Goal: Task Accomplishment & Management: Manage account settings

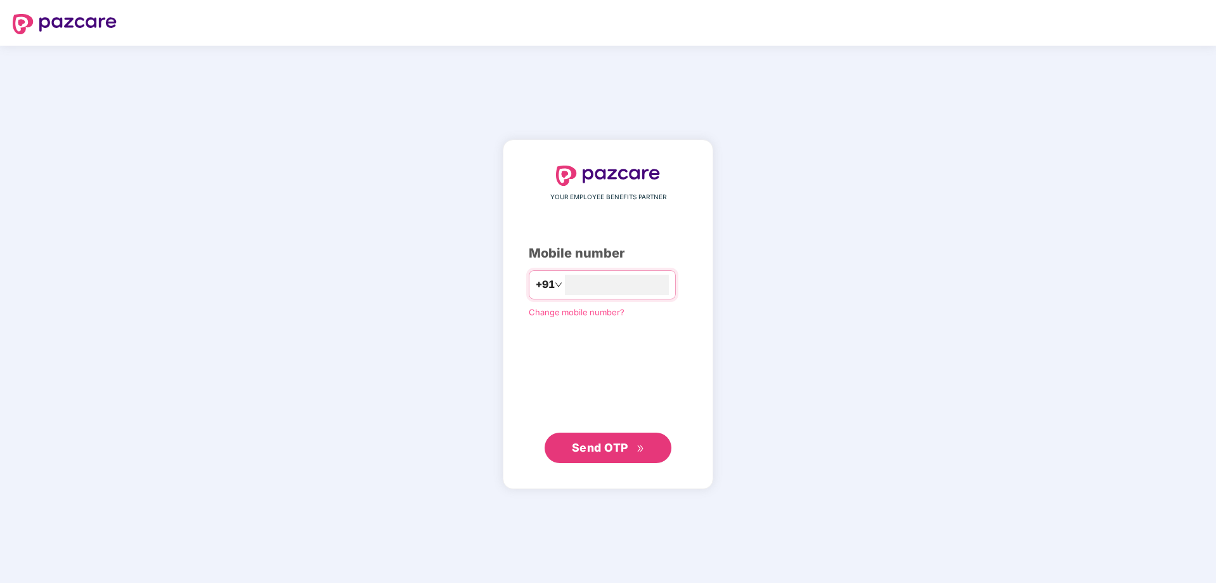
type input "**********"
click at [594, 448] on span "Send OTP" at bounding box center [600, 447] width 56 height 13
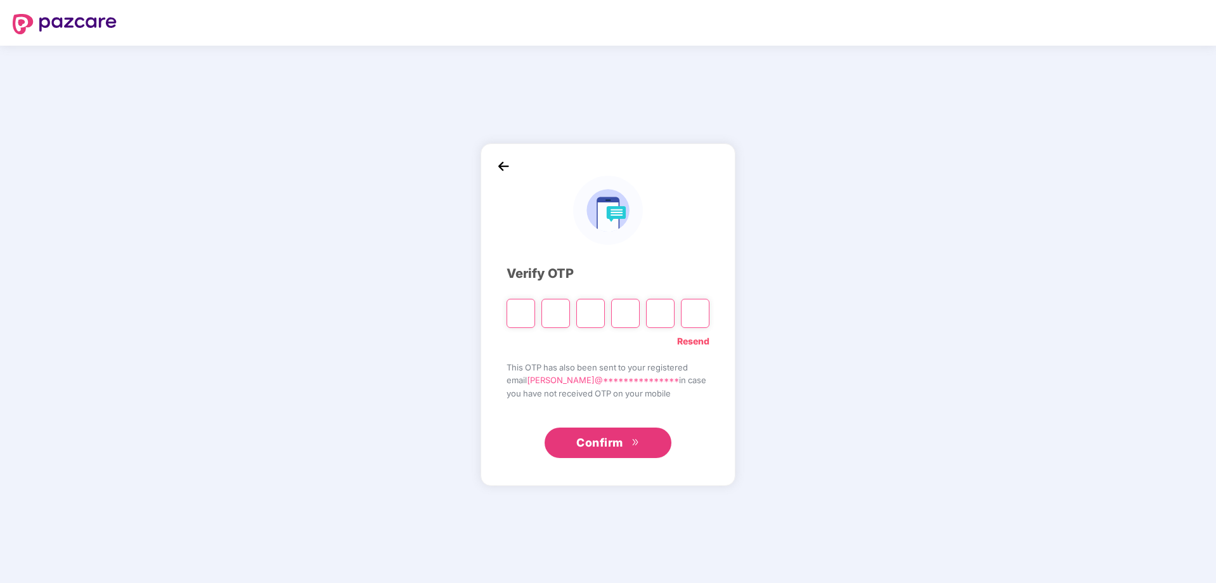
type input "*"
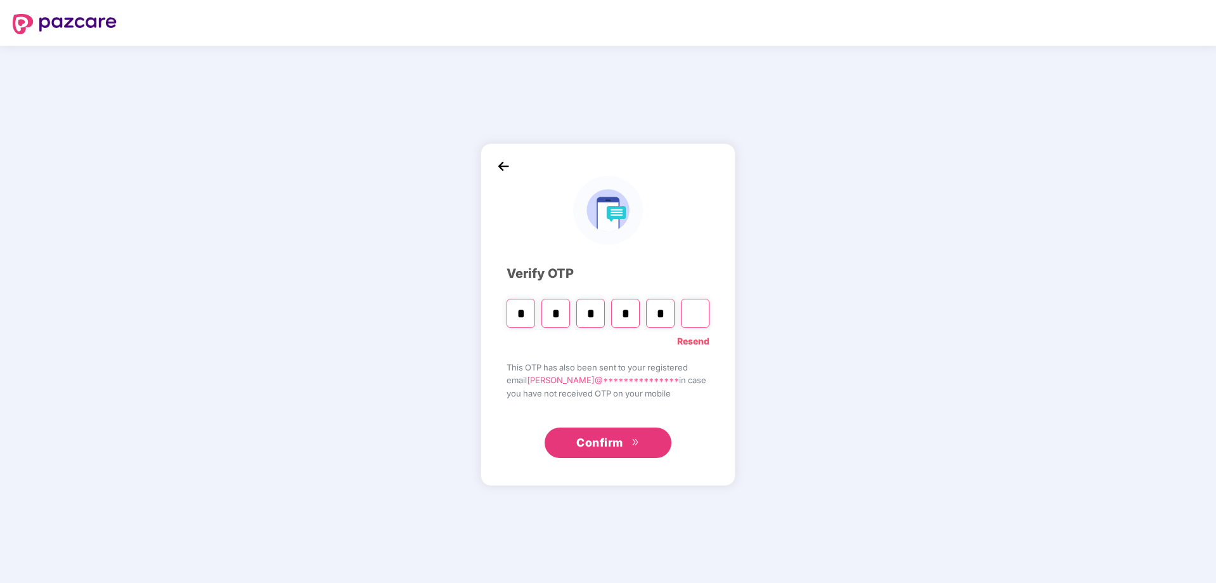
type input "*"
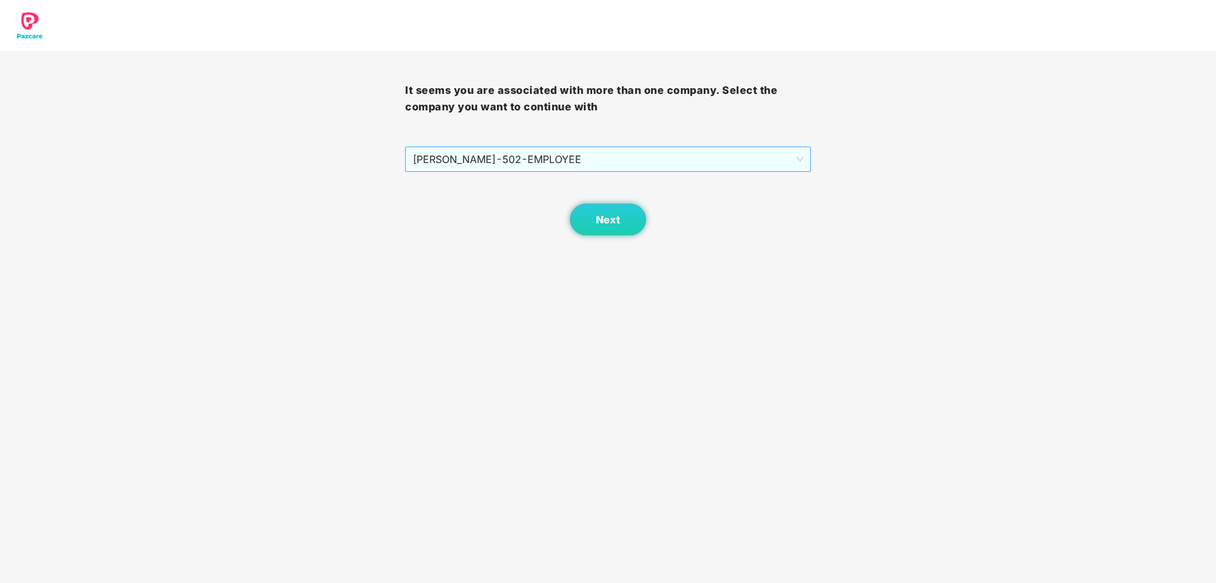
click at [791, 157] on span "[PERSON_NAME] - 502 - EMPLOYEE" at bounding box center [608, 159] width 390 height 24
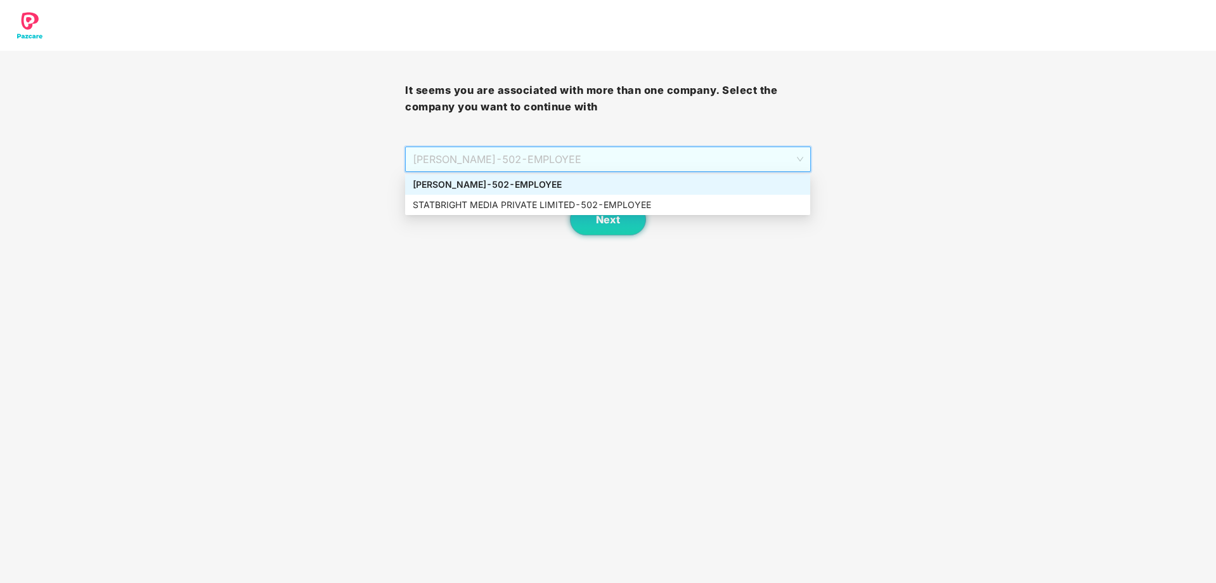
click at [936, 162] on div "It seems you are associated with more than one company. Select the company you …" at bounding box center [608, 117] width 1216 height 235
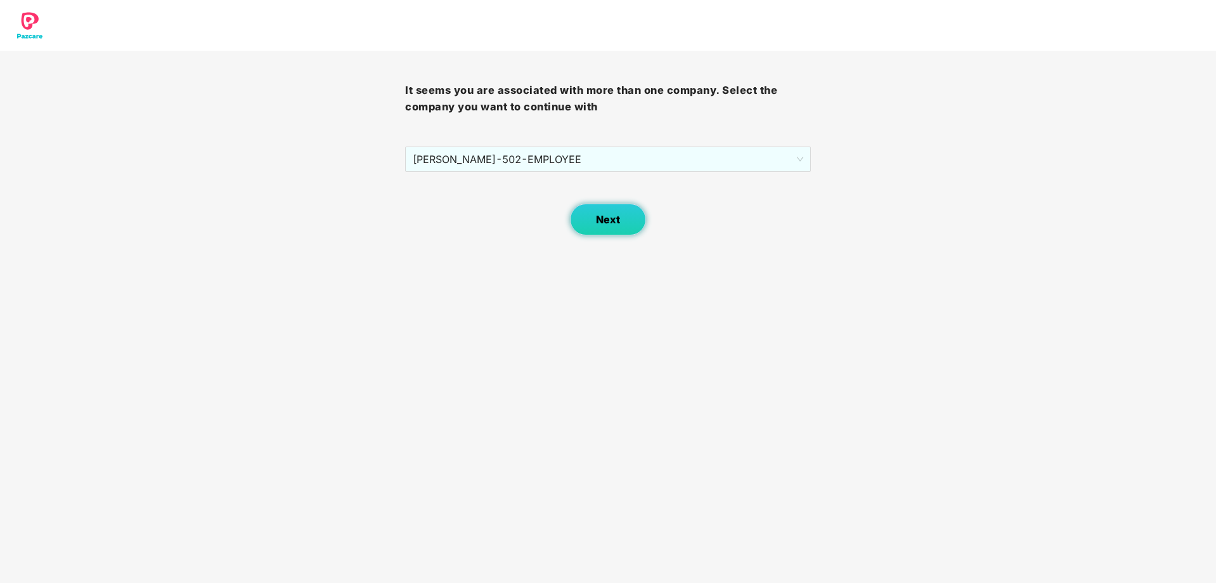
click at [626, 224] on button "Next" at bounding box center [608, 220] width 76 height 32
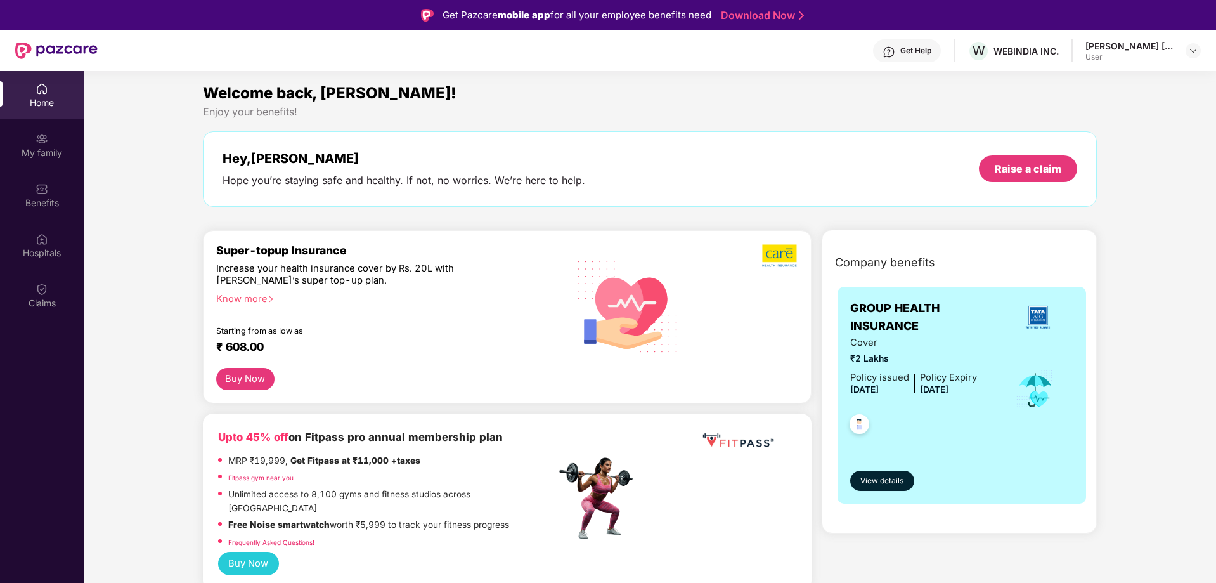
click at [1104, 53] on div "User" at bounding box center [1129, 57] width 89 height 10
click at [1194, 53] on img at bounding box center [1193, 51] width 10 height 10
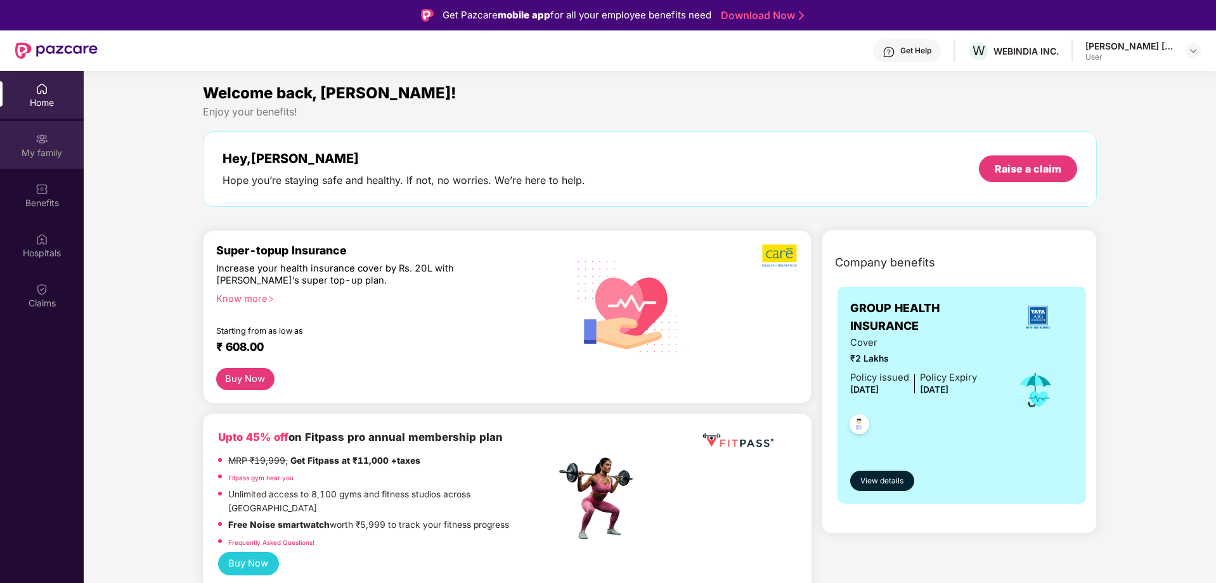
click at [41, 146] on div "My family" at bounding box center [42, 152] width 84 height 13
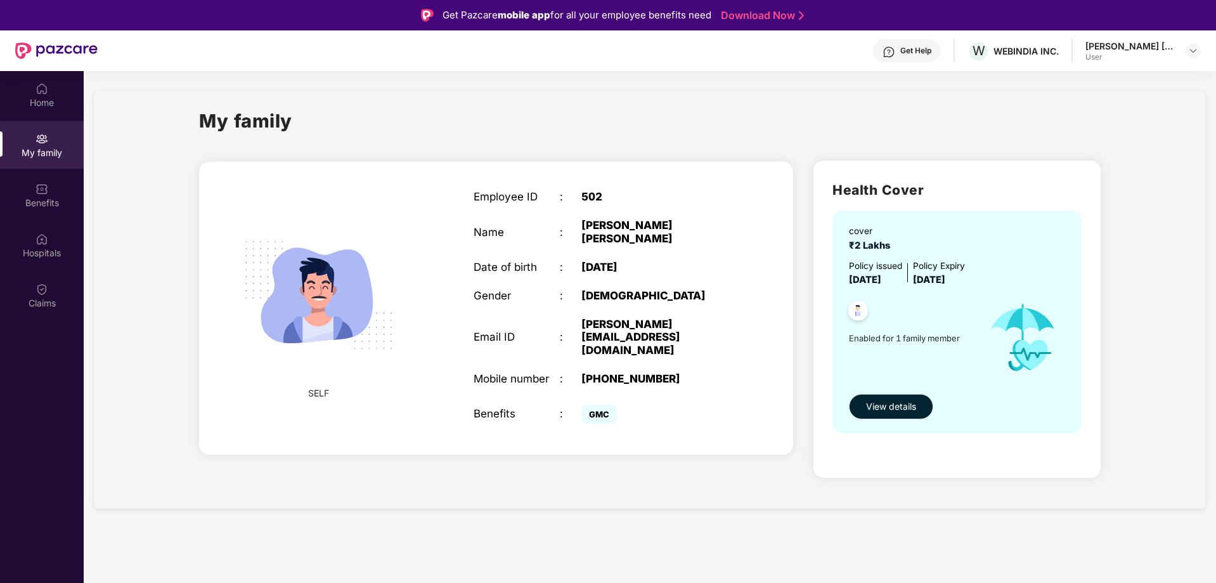
click at [306, 273] on img at bounding box center [318, 295] width 183 height 183
click at [46, 195] on div "Benefits" at bounding box center [42, 195] width 84 height 48
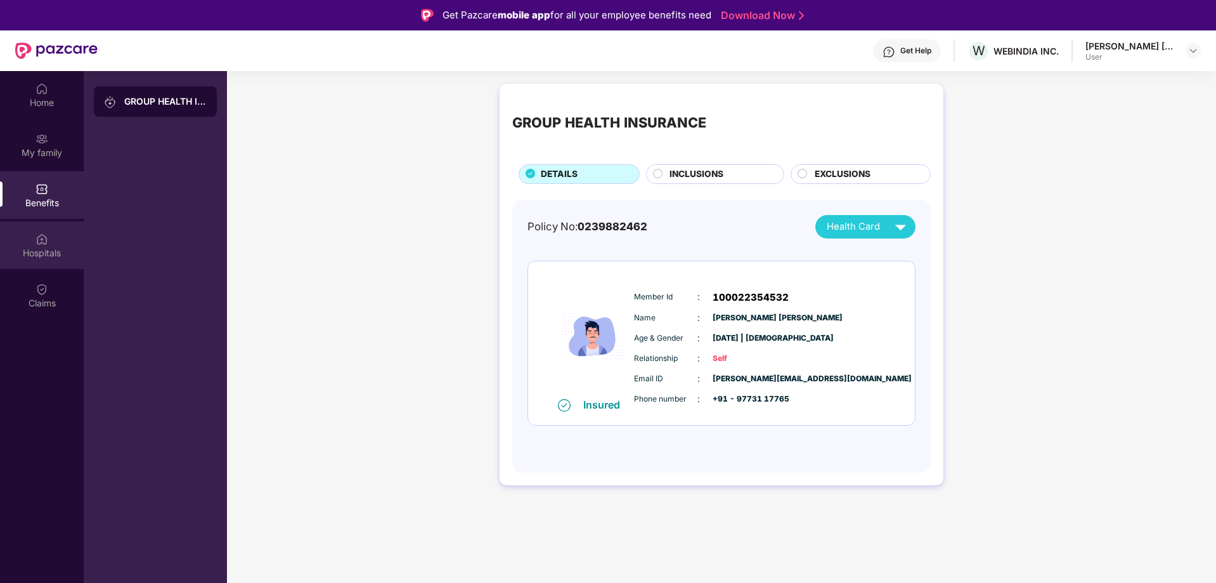
click at [56, 240] on div "Hospitals" at bounding box center [42, 245] width 84 height 48
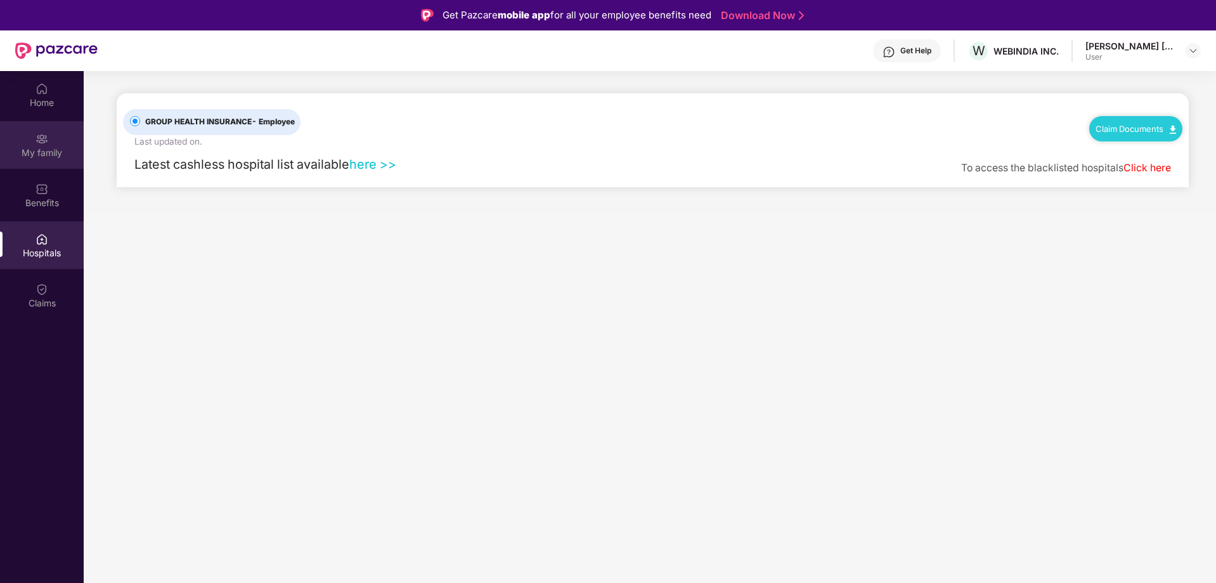
click at [29, 139] on div "My family" at bounding box center [42, 145] width 84 height 48
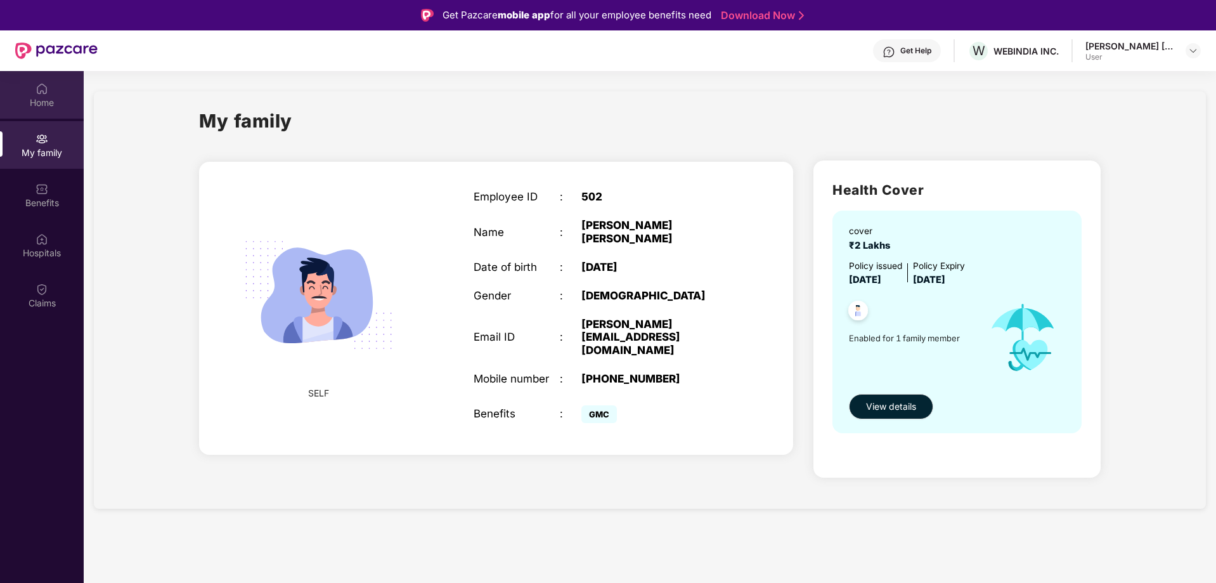
click at [39, 98] on div "Home" at bounding box center [42, 102] width 84 height 13
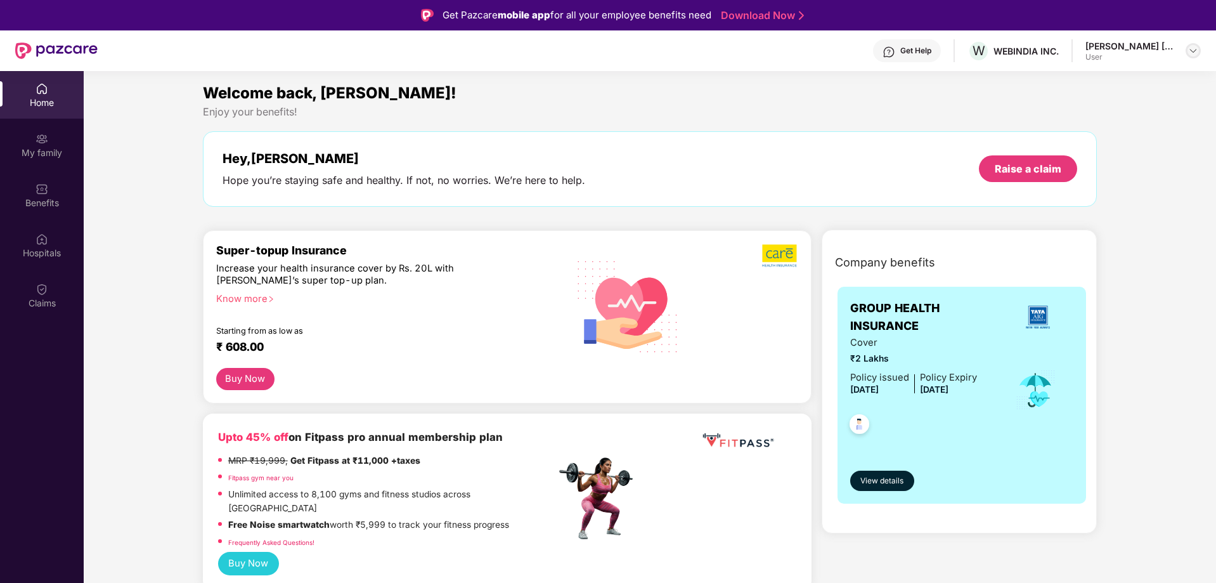
click at [1190, 53] on img at bounding box center [1193, 51] width 10 height 10
click at [1083, 103] on div "Logout" at bounding box center [1133, 105] width 165 height 25
